Goal: Information Seeking & Learning: Learn about a topic

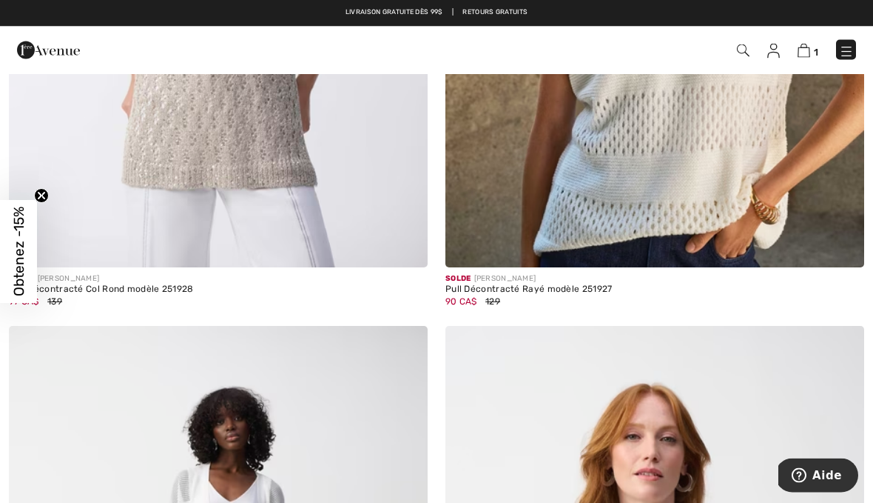
click at [848, 46] on img at bounding box center [846, 51] width 15 height 15
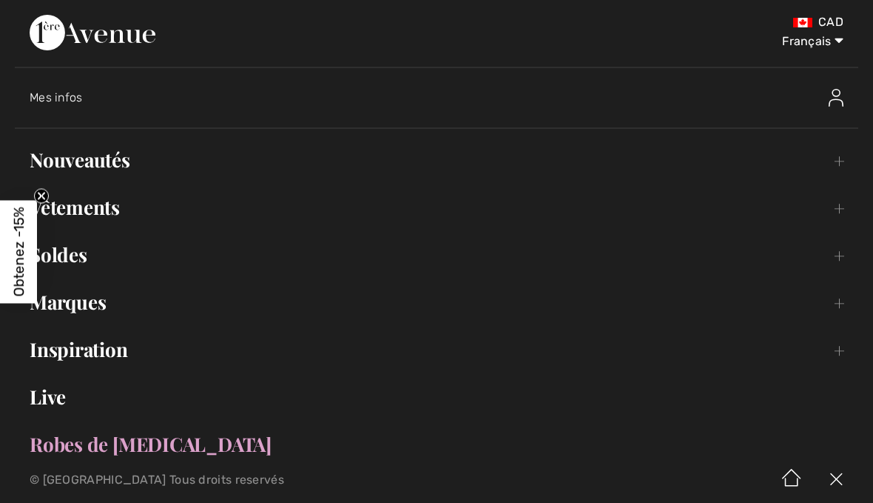
click at [71, 398] on link "Live" at bounding box center [437, 396] width 844 height 33
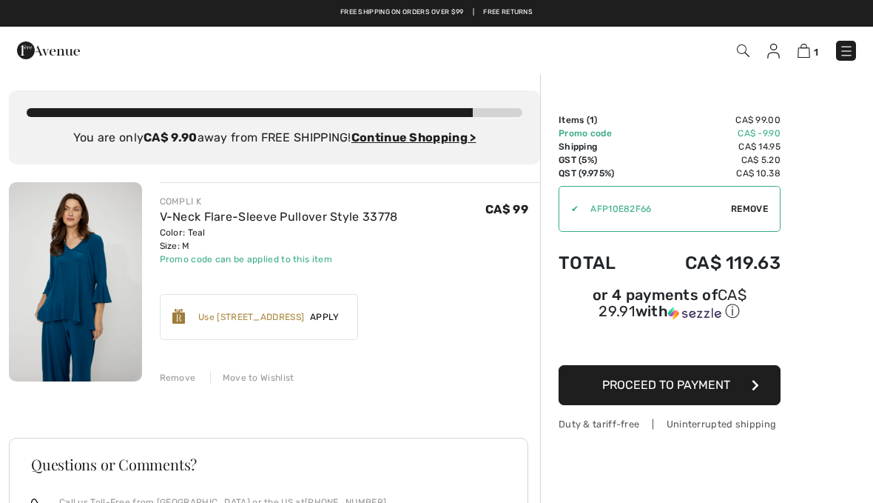
click at [86, 272] on img at bounding box center [75, 281] width 133 height 199
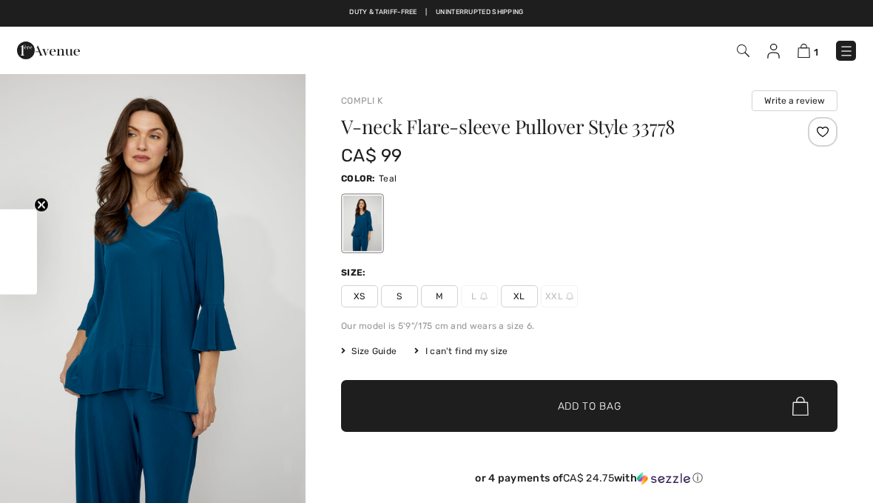
checkbox input "true"
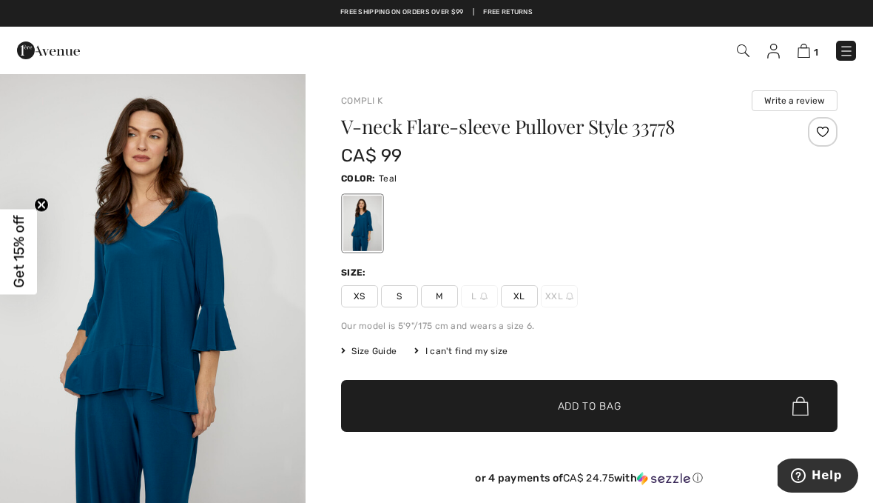
click at [815, 49] on span "1" at bounding box center [816, 52] width 4 height 11
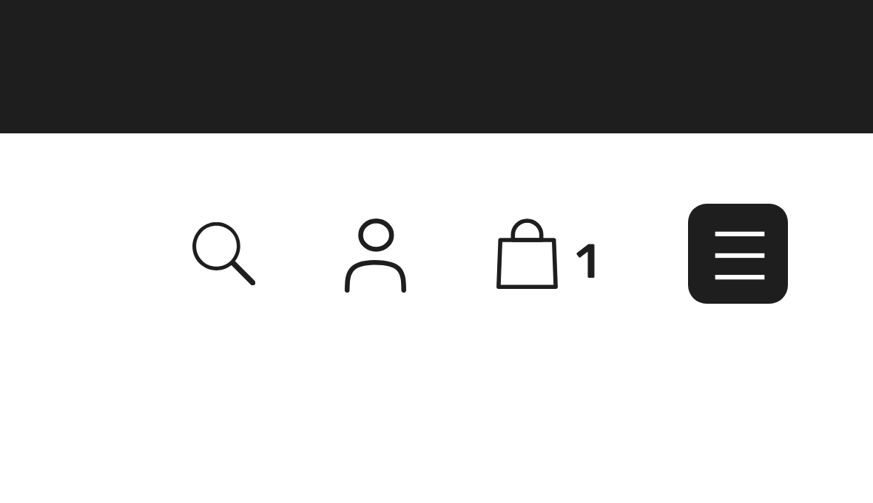
click at [737, 50] on img at bounding box center [743, 50] width 13 height 13
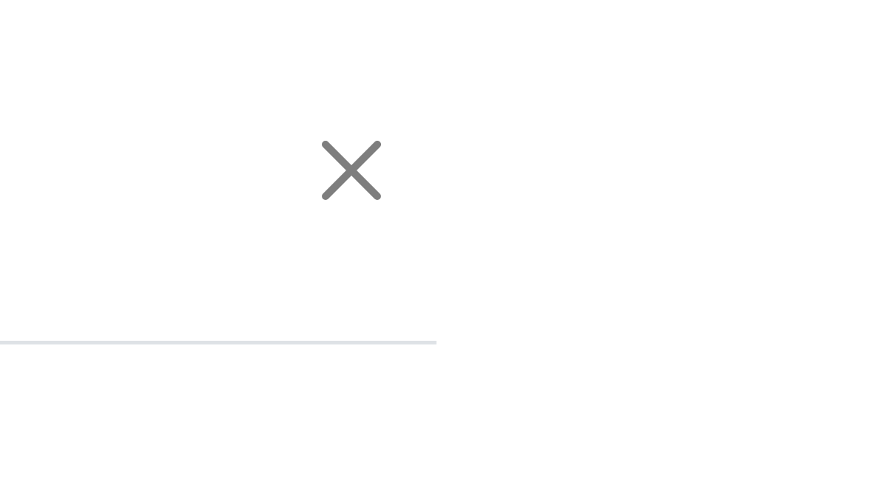
click at [189, 48] on form "Clear" at bounding box center [474, 34] width 570 height 44
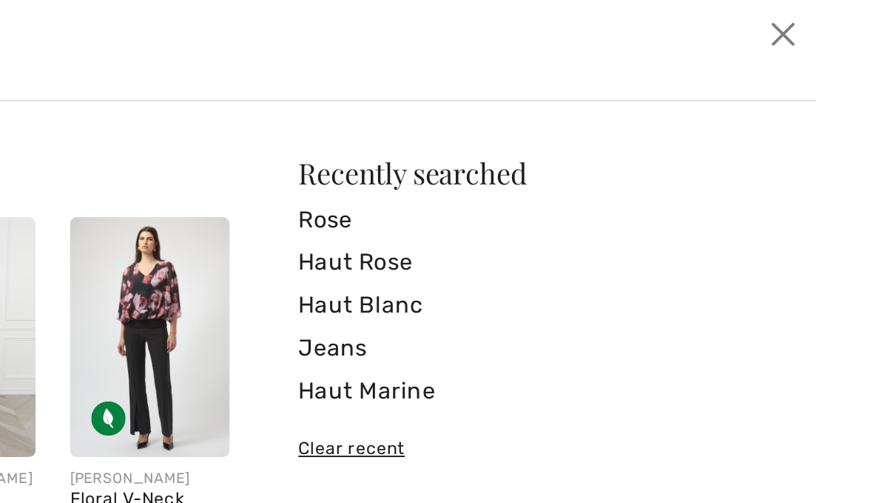
click at [258, 36] on input "search" at bounding box center [425, 34] width 400 height 44
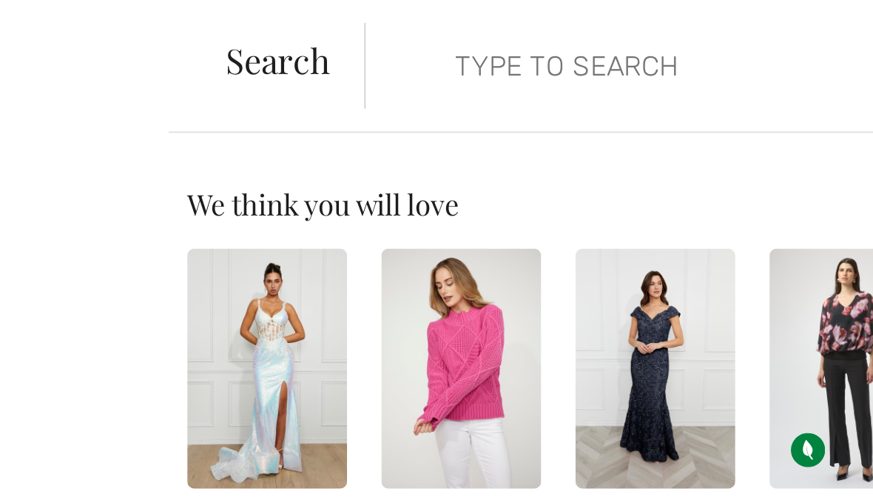
click at [240, 37] on input "search" at bounding box center [425, 34] width 400 height 44
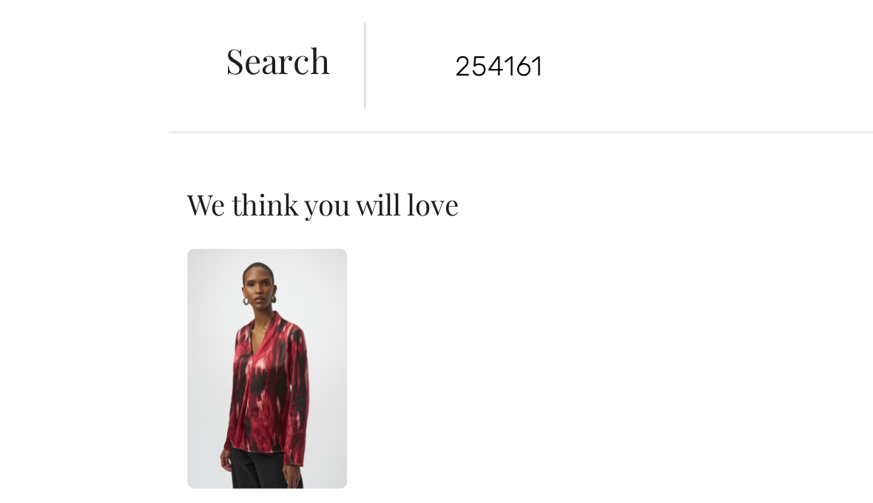
type input "254161"
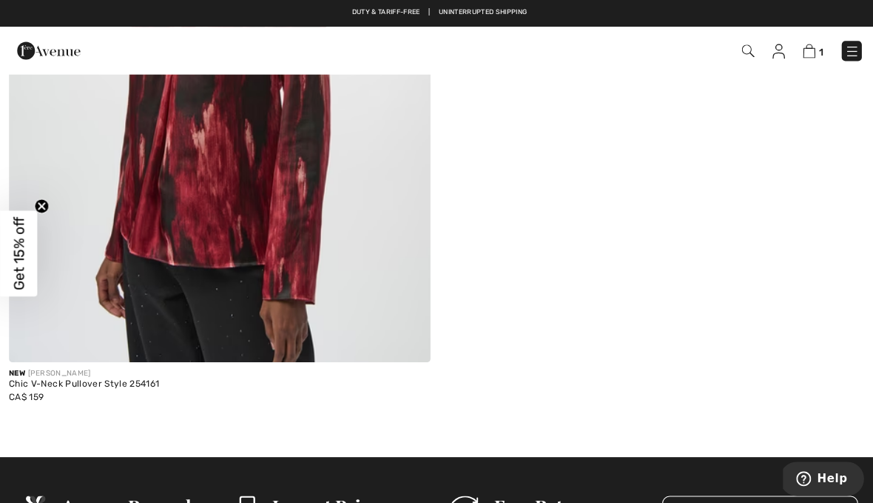
scroll to position [429, 0]
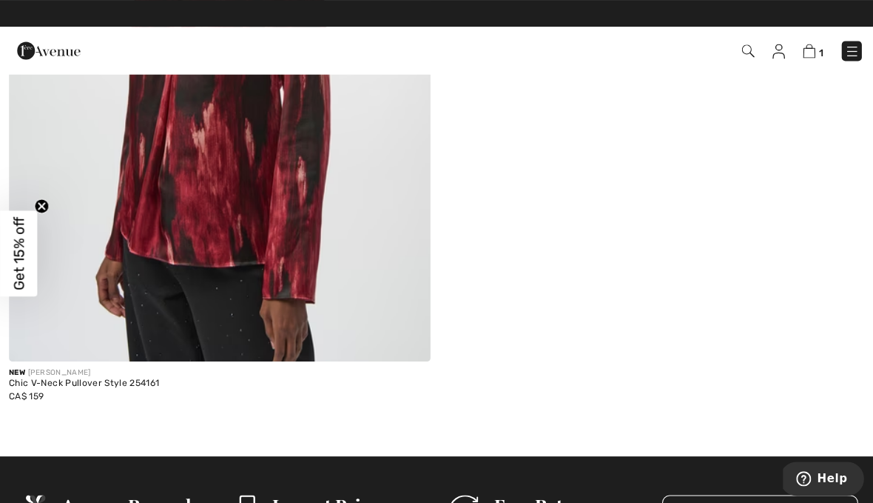
click at [232, 206] on img at bounding box center [218, 45] width 419 height 628
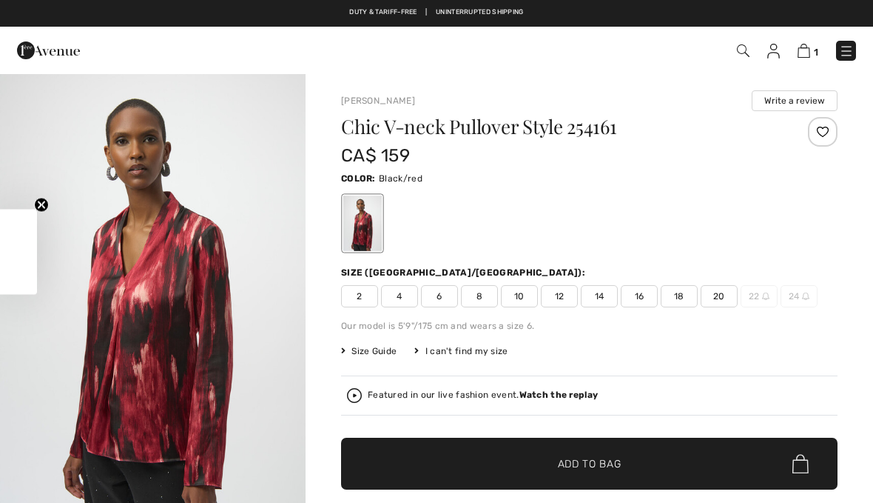
checkbox input "true"
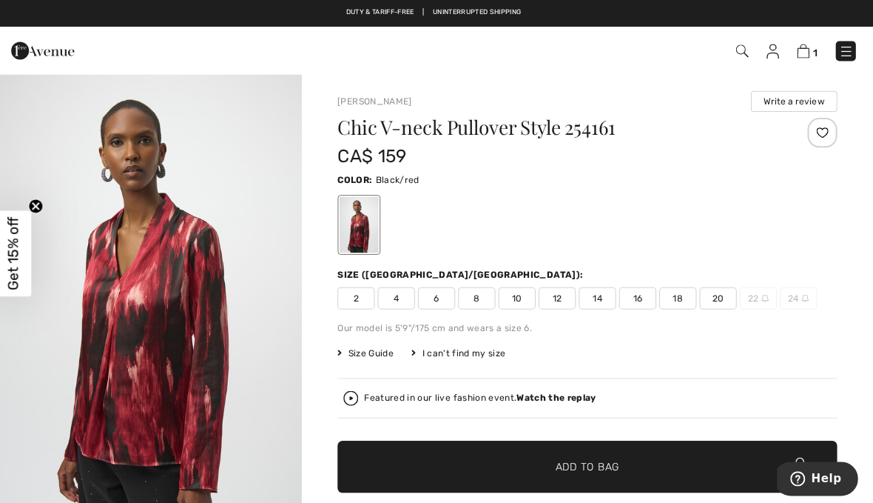
click at [847, 47] on img at bounding box center [846, 51] width 15 height 15
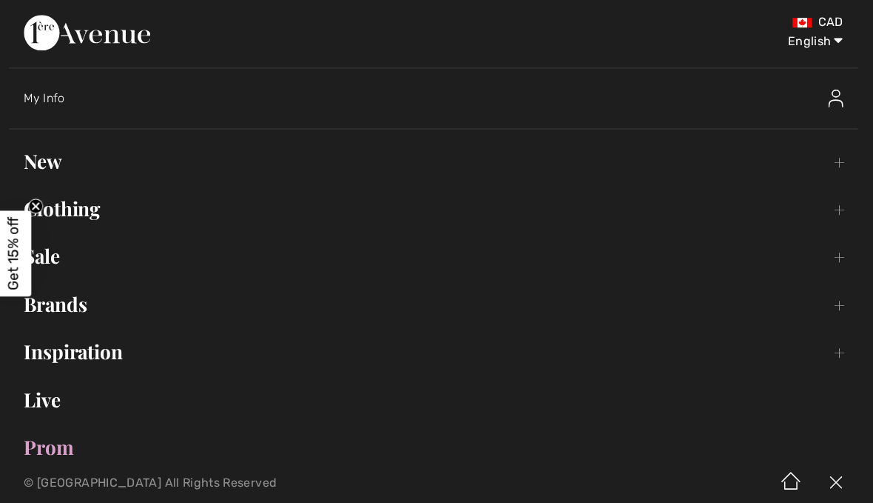
click at [808, 44] on select "English Français" at bounding box center [805, 38] width 77 height 44
select select "https://www.1ereavenue.com/fr/pull-elegant-col-v-modele-254161-p84542/"
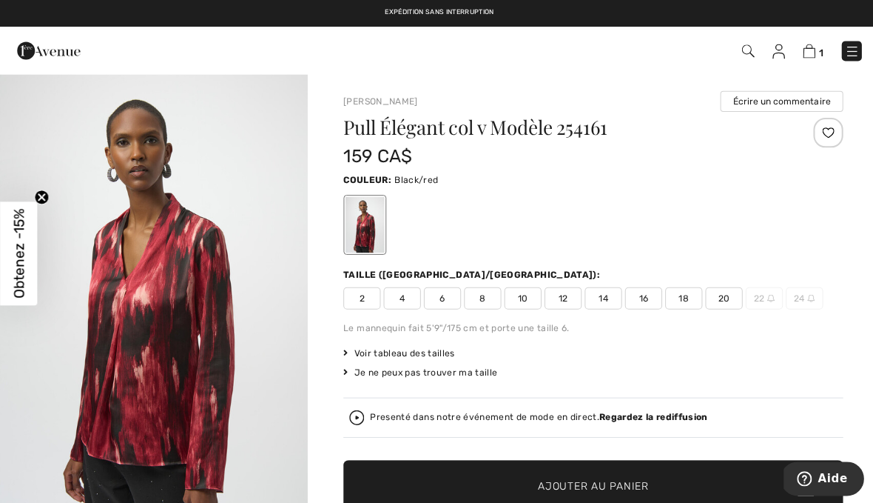
click at [851, 47] on img at bounding box center [846, 51] width 15 height 15
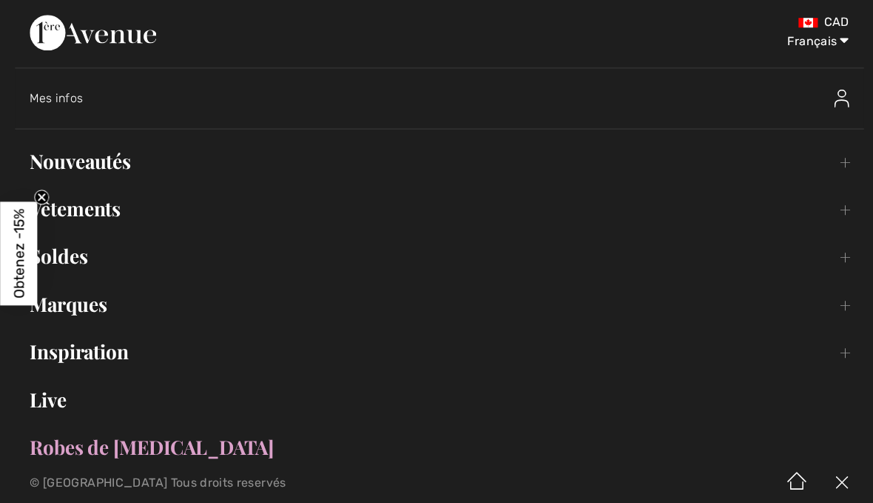
click at [113, 215] on link "Vêtements Toggle submenu" at bounding box center [437, 207] width 844 height 33
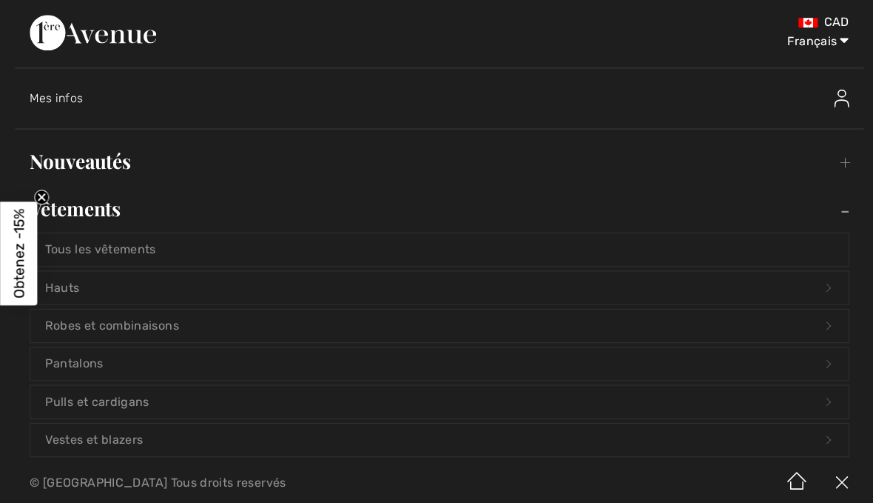
click at [79, 286] on link "Hauts Open submenu" at bounding box center [436, 285] width 813 height 33
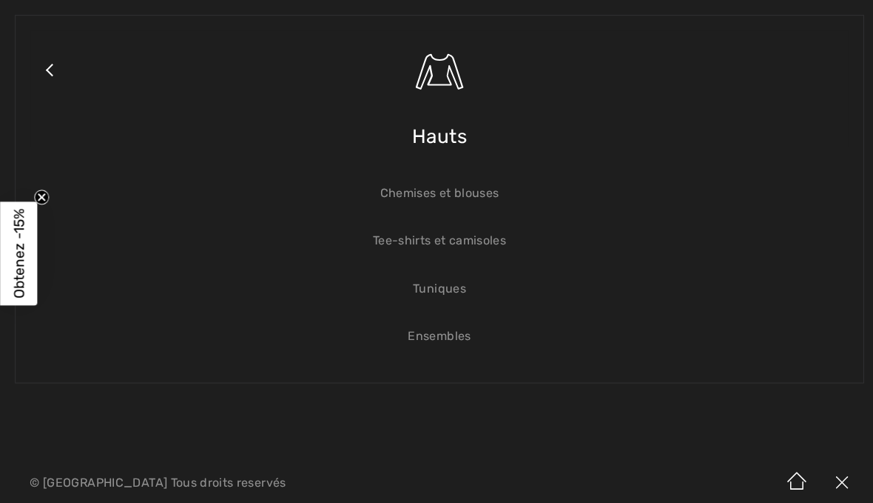
click at [54, 79] on link "Close submenu" at bounding box center [48, 87] width 37 height 115
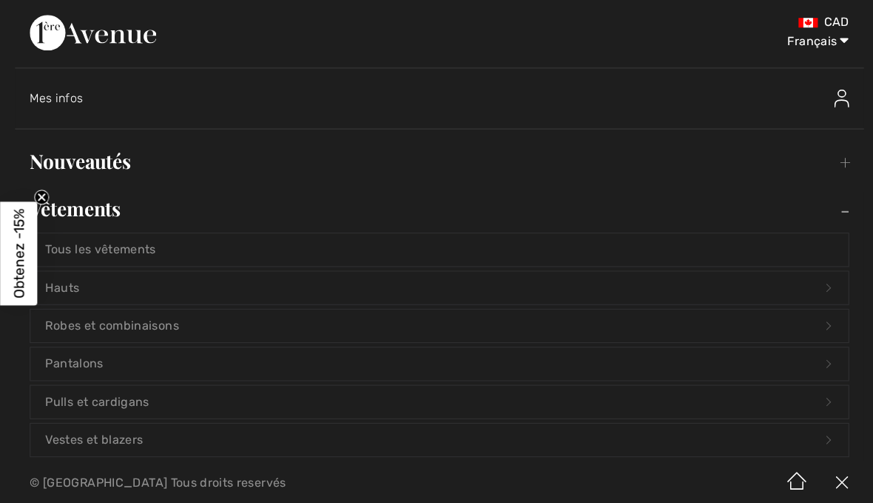
click at [120, 152] on link "Nouveautés Toggle submenu" at bounding box center [437, 160] width 844 height 33
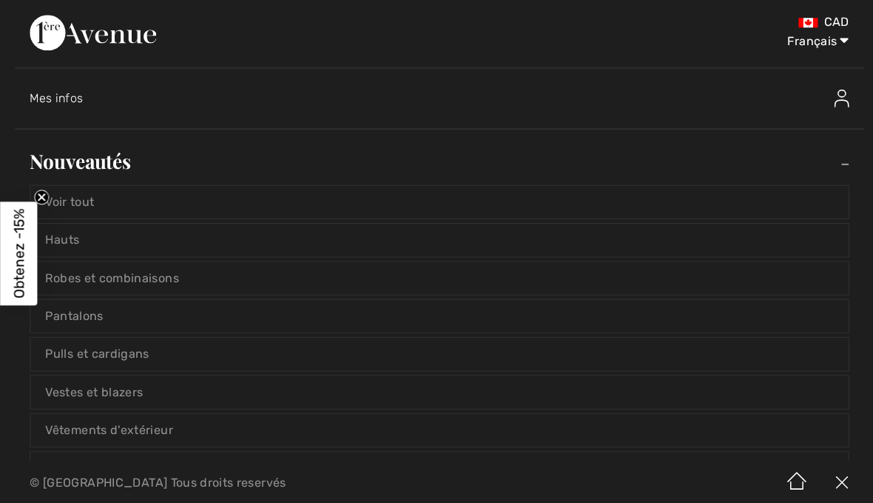
click at [100, 201] on link "Voir tout" at bounding box center [436, 200] width 813 height 33
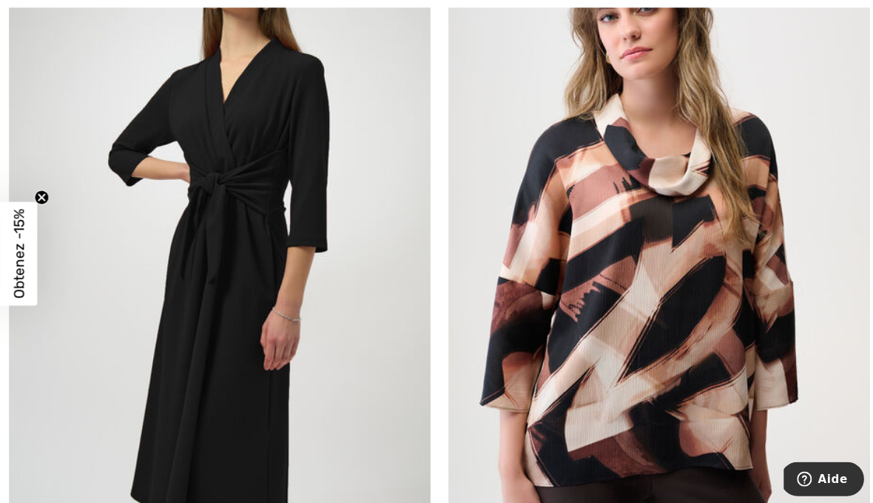
scroll to position [4615, 0]
click at [704, 348] on img at bounding box center [655, 235] width 419 height 628
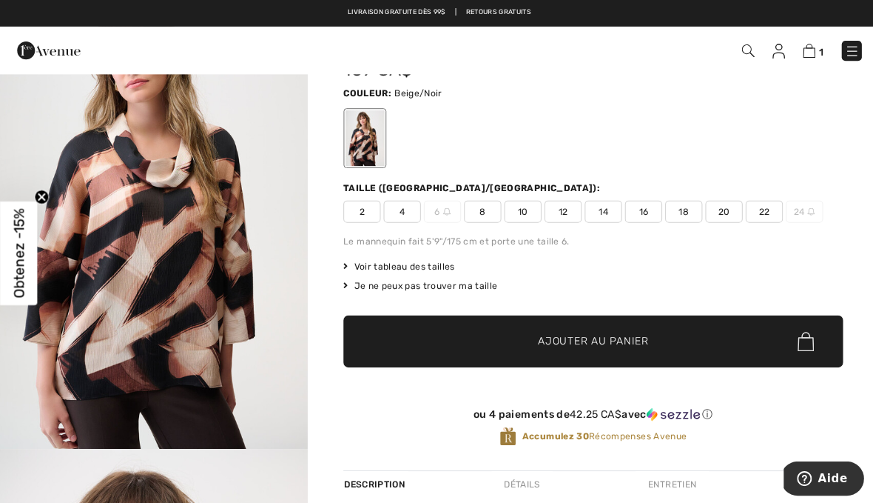
scroll to position [24, 0]
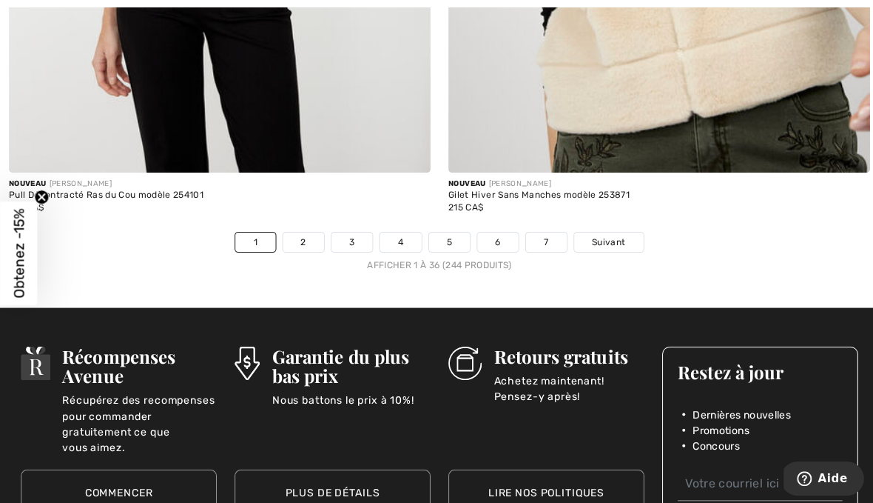
scroll to position [12879, 0]
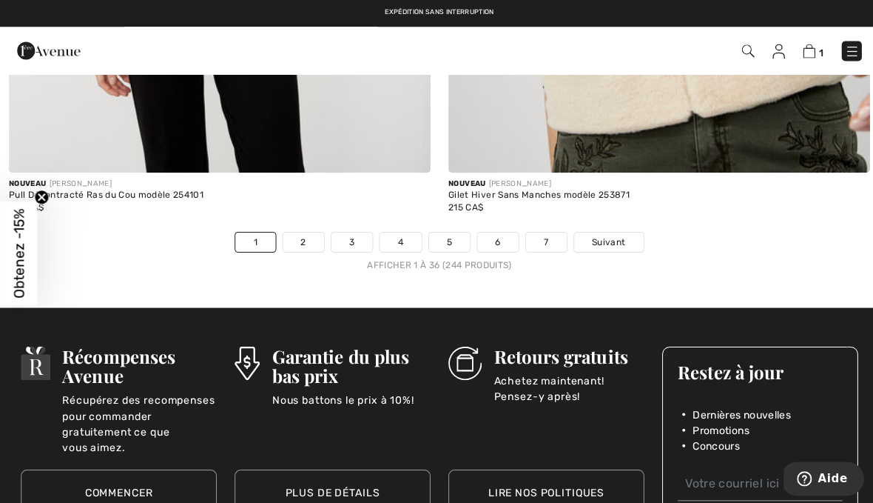
click at [310, 231] on link "2" at bounding box center [301, 240] width 41 height 19
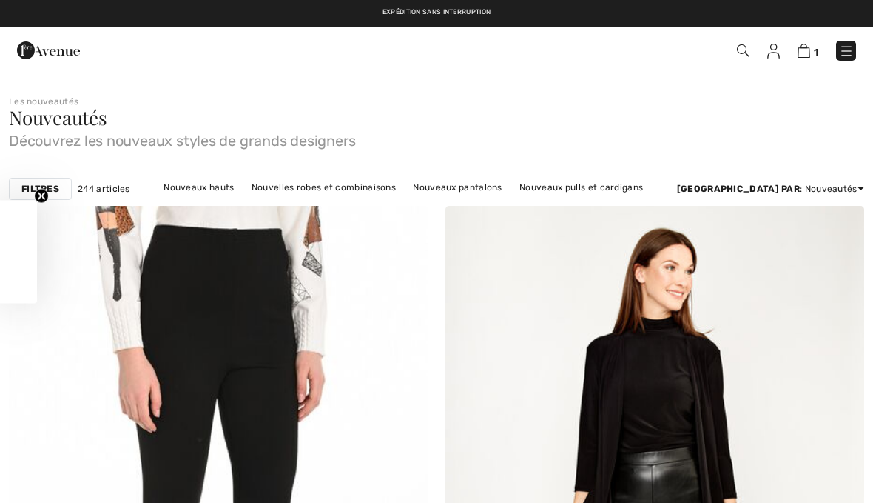
checkbox input "true"
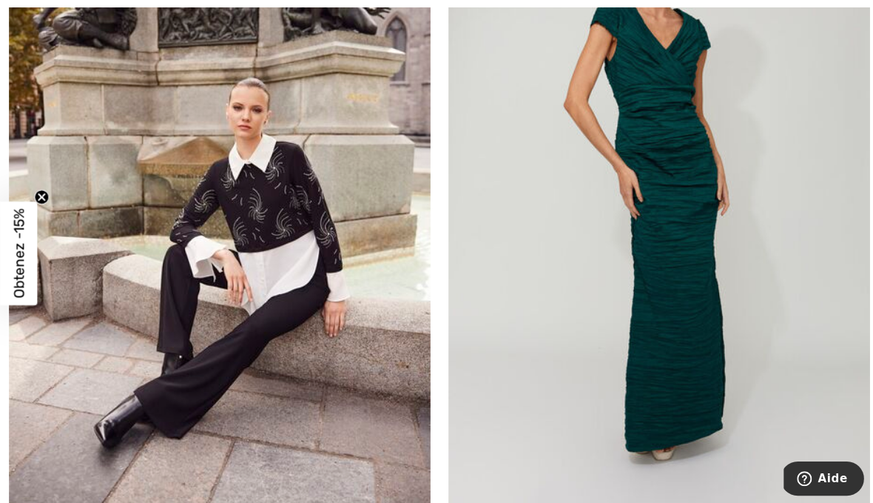
scroll to position [3808, 0]
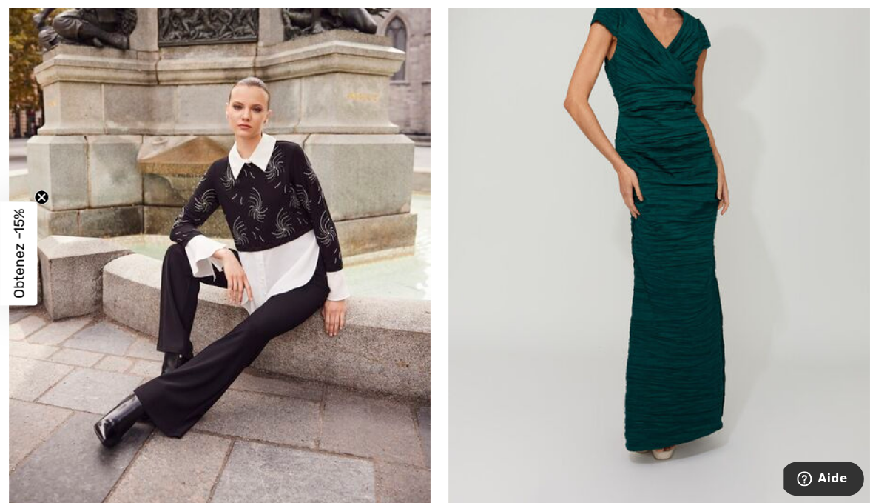
click at [298, 291] on img at bounding box center [218, 195] width 419 height 628
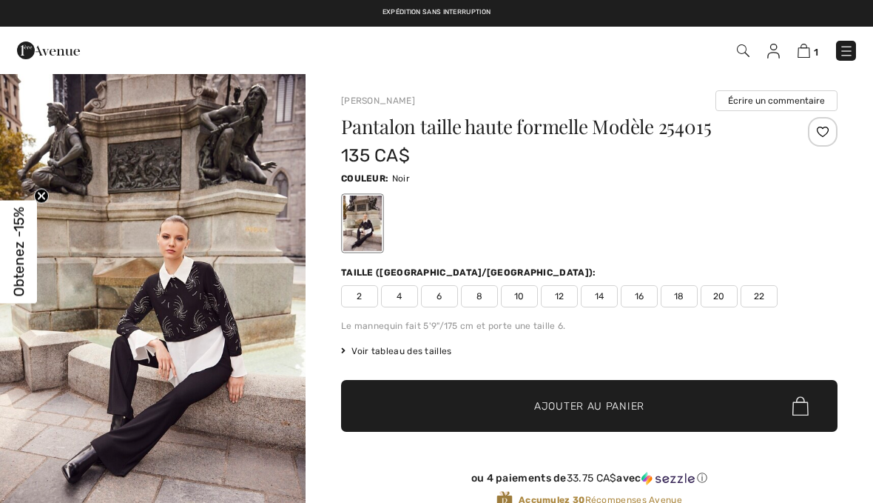
checkbox input "true"
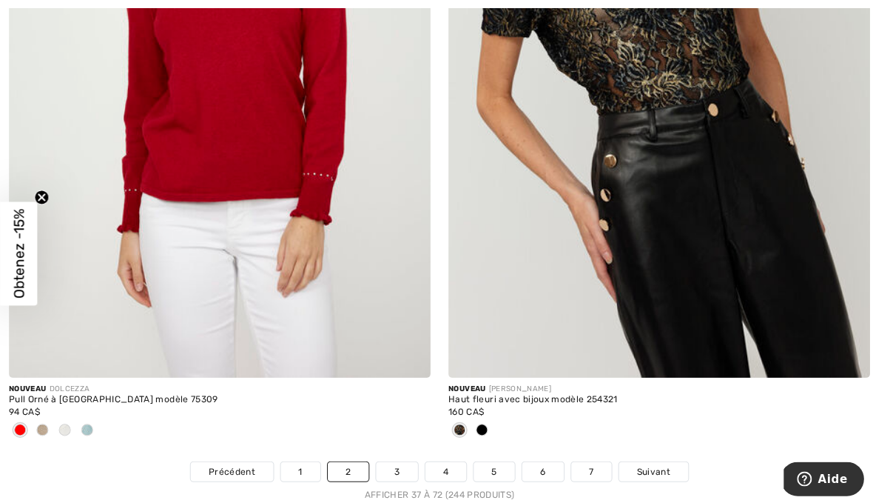
scroll to position [12628, 0]
click at [404, 458] on link "3" at bounding box center [394, 467] width 41 height 19
click at [402, 458] on link "3" at bounding box center [394, 467] width 41 height 19
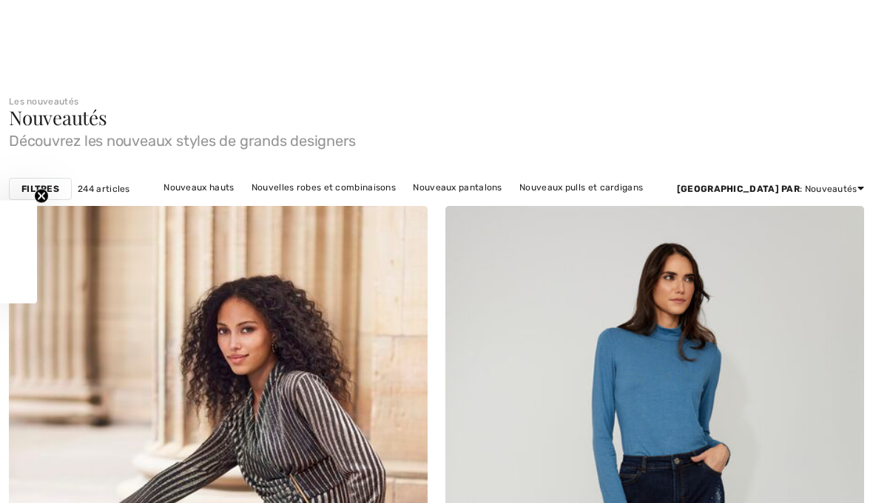
checkbox input "true"
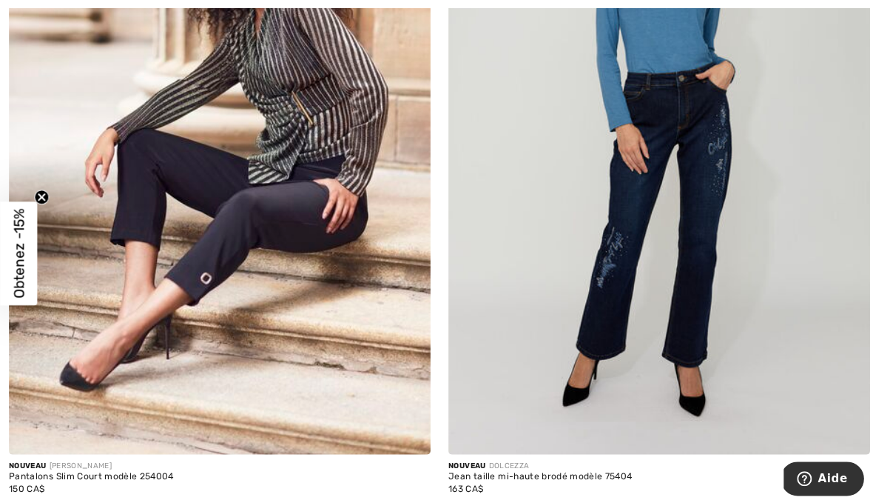
scroll to position [385, 0]
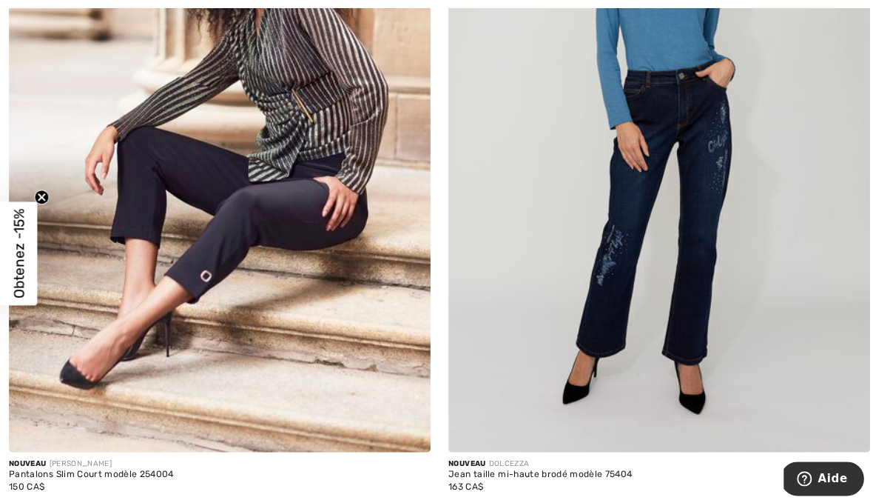
click at [289, 223] on img at bounding box center [218, 135] width 419 height 628
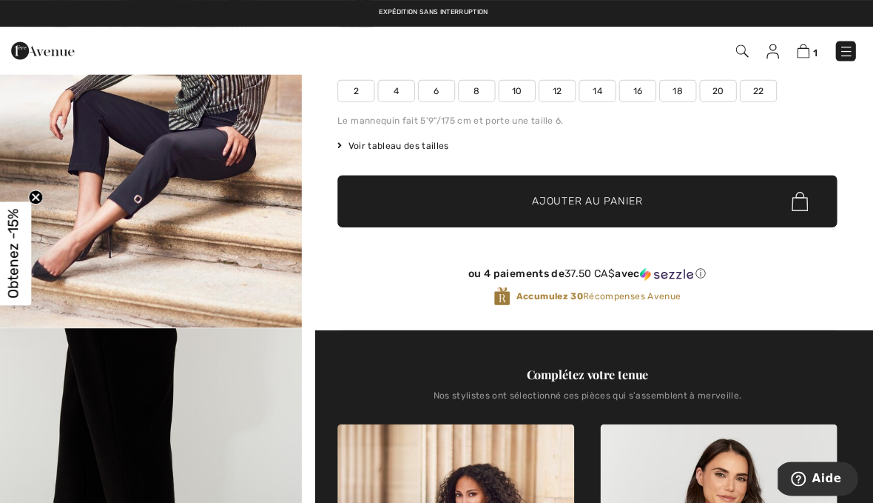
scroll to position [190, 0]
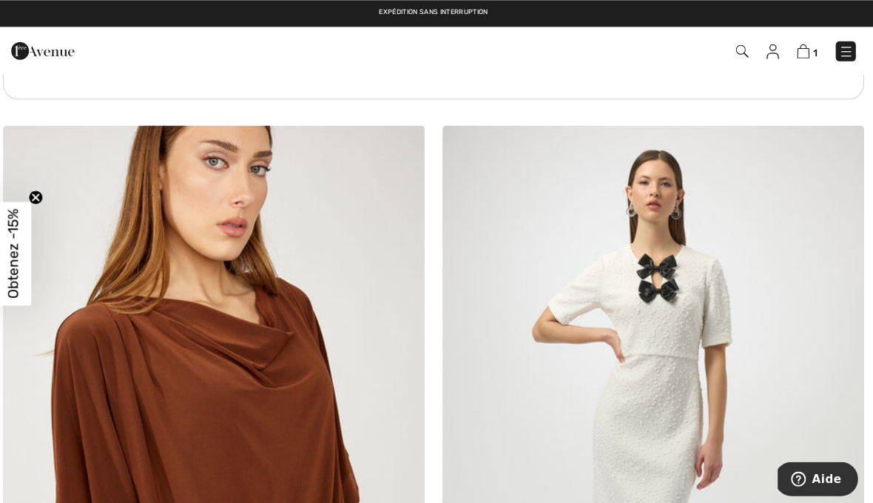
scroll to position [8718, 0]
